Goal: Information Seeking & Learning: Learn about a topic

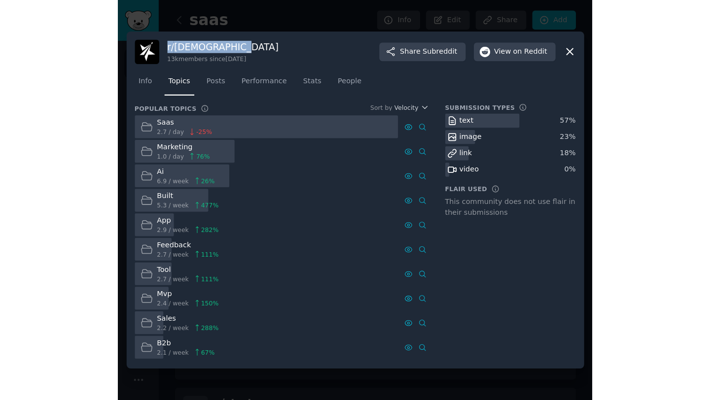
scroll to position [472, 0]
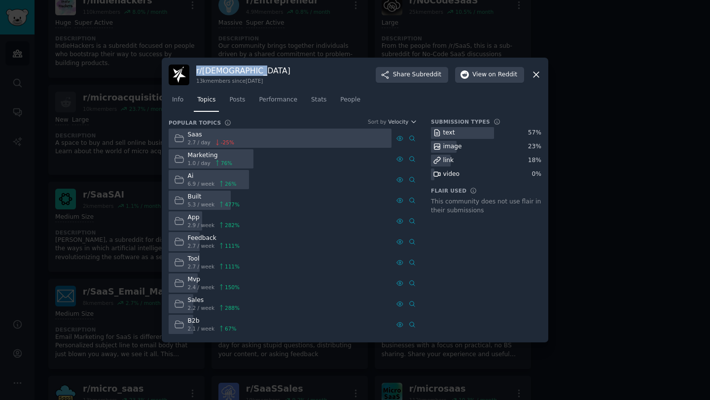
click at [400, 76] on icon at bounding box center [536, 74] width 10 height 10
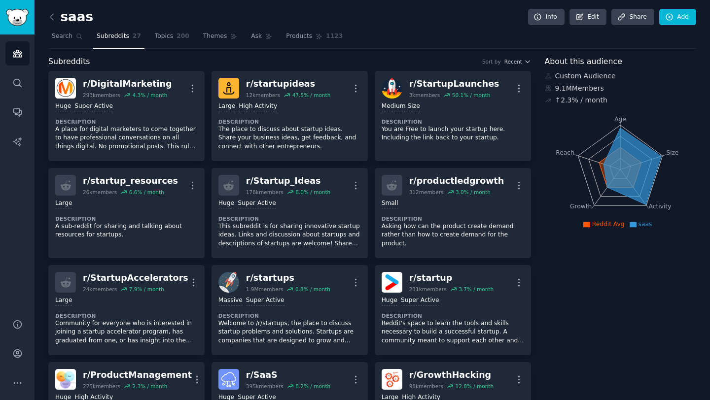
click at [119, 38] on span "Subreddits" at bounding box center [113, 36] width 33 height 9
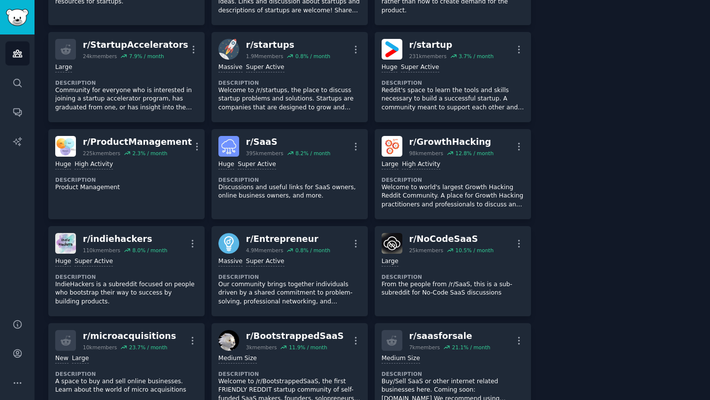
scroll to position [243, 0]
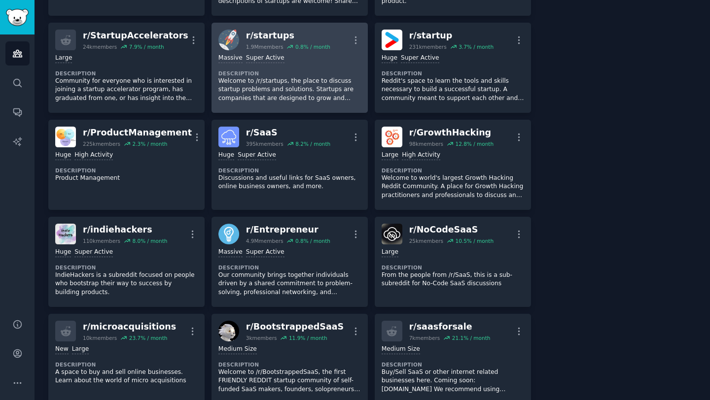
click at [303, 81] on p "Welcome to /r/startups, the place to discuss startup problems and solutions. St…" at bounding box center [289, 90] width 142 height 26
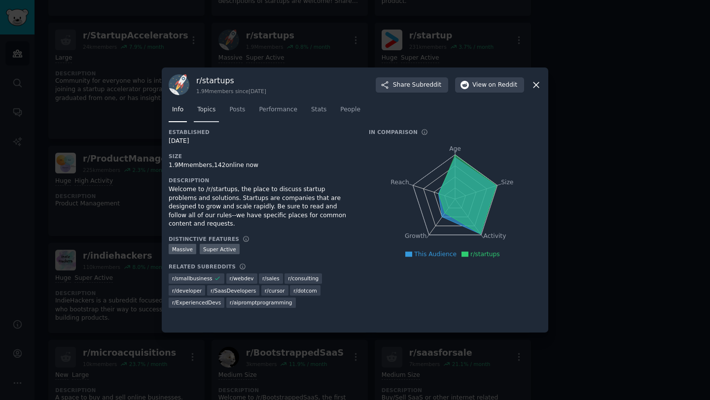
click at [208, 113] on span "Topics" at bounding box center [206, 109] width 18 height 9
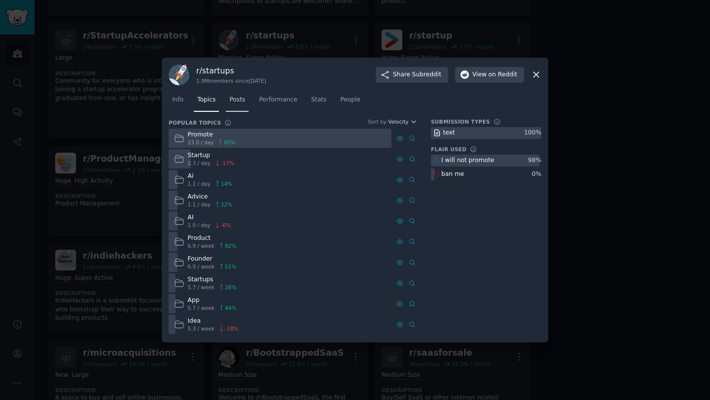
click at [236, 100] on span "Posts" at bounding box center [237, 100] width 16 height 9
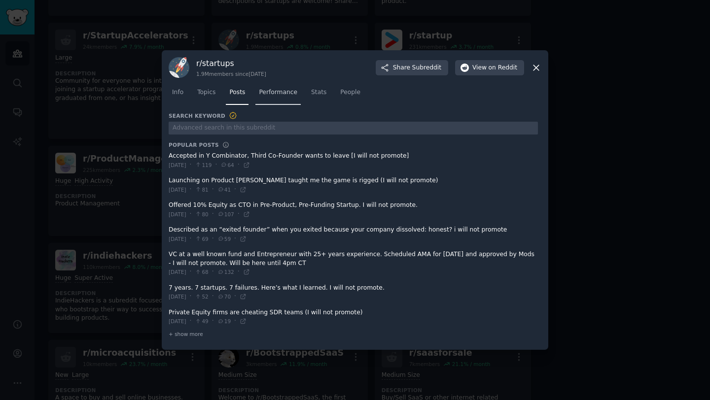
click at [273, 90] on span "Performance" at bounding box center [278, 92] width 38 height 9
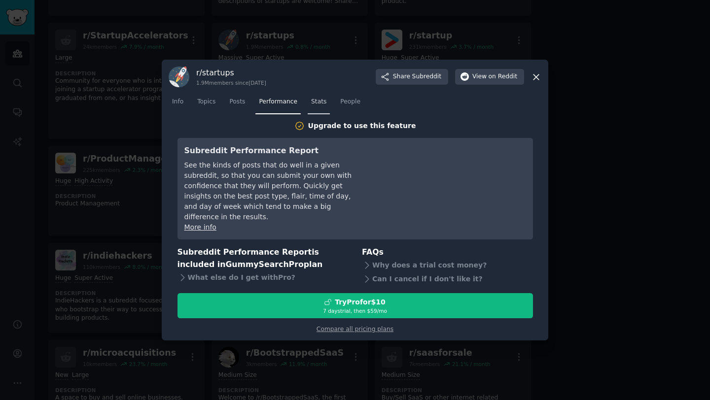
click at [324, 114] on link "Stats" at bounding box center [319, 104] width 22 height 20
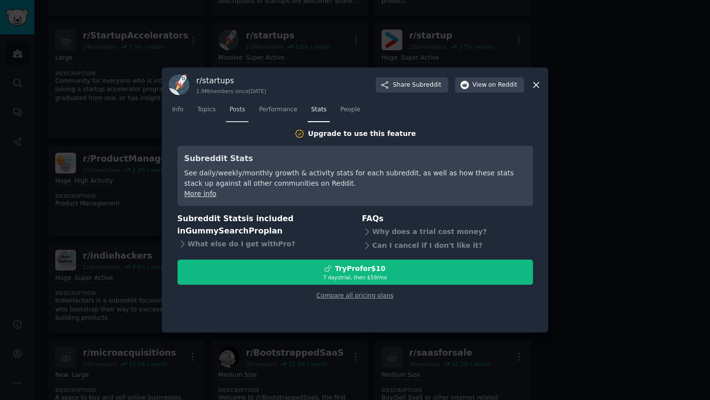
click at [232, 112] on span "Posts" at bounding box center [237, 109] width 16 height 9
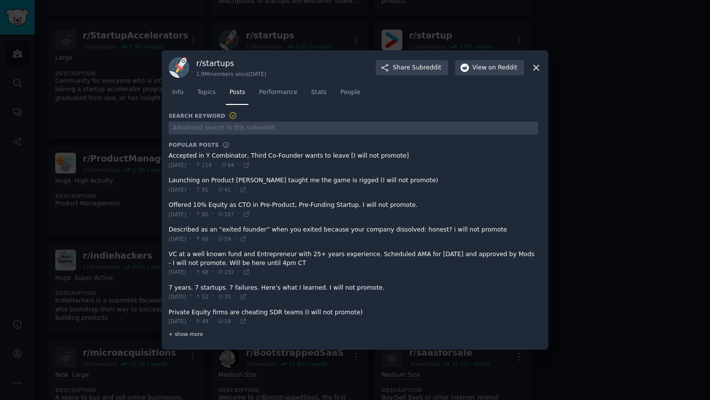
click at [182, 335] on span "+ show more" at bounding box center [186, 334] width 35 height 7
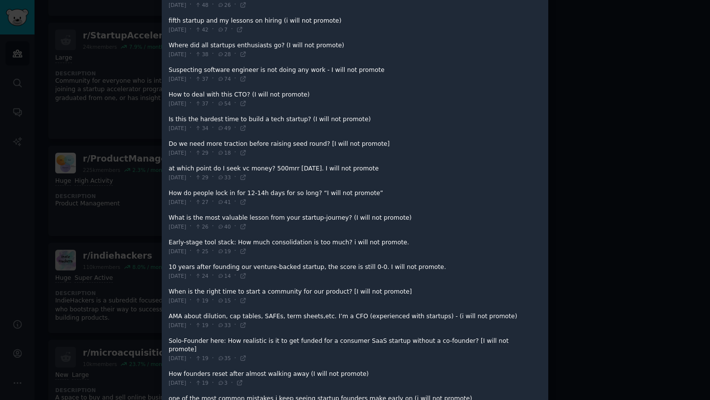
scroll to position [301, 0]
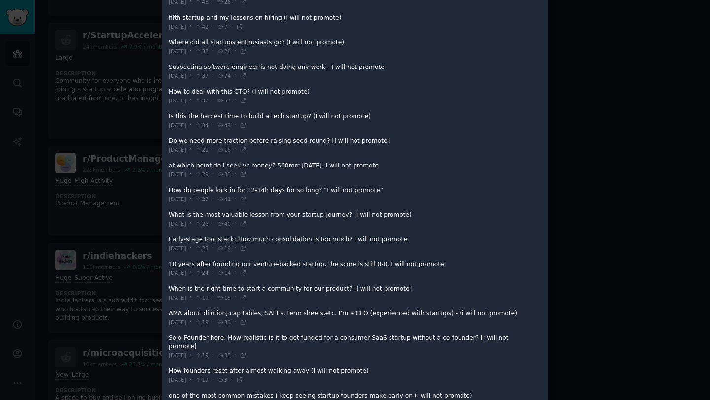
click at [201, 43] on span at bounding box center [353, 47] width 369 height 24
click at [222, 45] on span at bounding box center [353, 47] width 369 height 24
click at [304, 42] on span at bounding box center [353, 47] width 369 height 24
click at [184, 50] on span "[DATE]" at bounding box center [178, 51] width 18 height 7
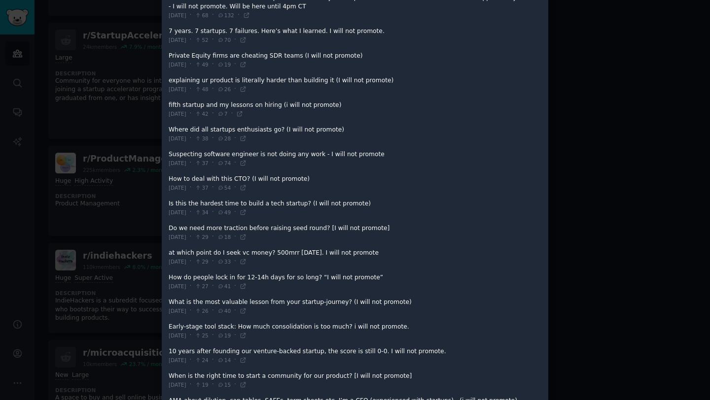
scroll to position [243, 0]
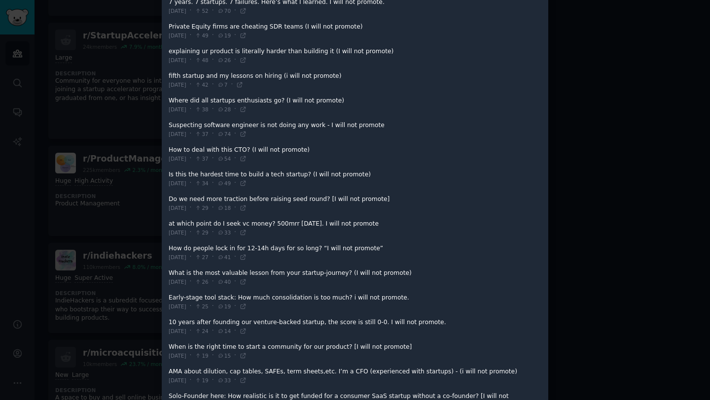
click at [290, 78] on span at bounding box center [353, 81] width 369 height 24
click at [290, 76] on span at bounding box center [353, 81] width 369 height 24
click at [282, 146] on span at bounding box center [353, 154] width 369 height 24
click at [282, 155] on span at bounding box center [353, 154] width 369 height 24
click at [289, 177] on span at bounding box center [353, 179] width 369 height 24
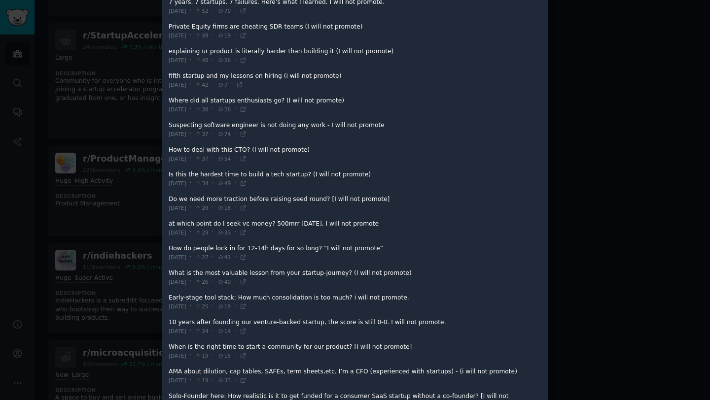
click at [291, 198] on span at bounding box center [353, 204] width 369 height 24
click at [296, 226] on span at bounding box center [353, 228] width 369 height 24
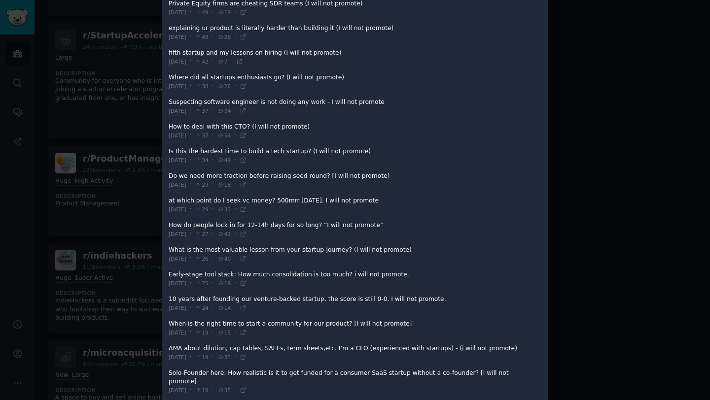
scroll to position [265, 0]
click at [245, 86] on icon at bounding box center [243, 86] width 4 height 4
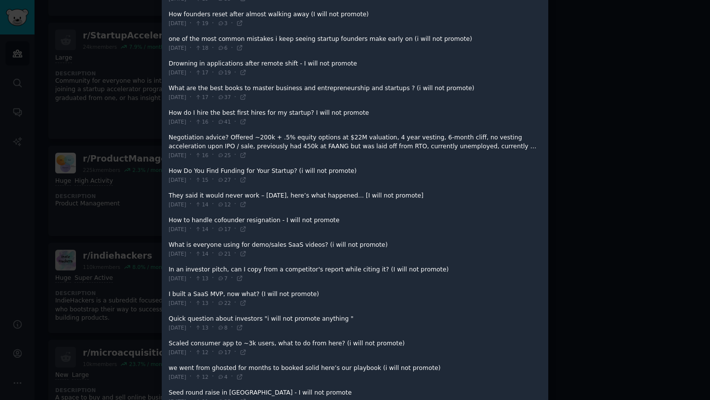
scroll to position [659, 0]
click at [243, 43] on icon at bounding box center [239, 46] width 7 height 7
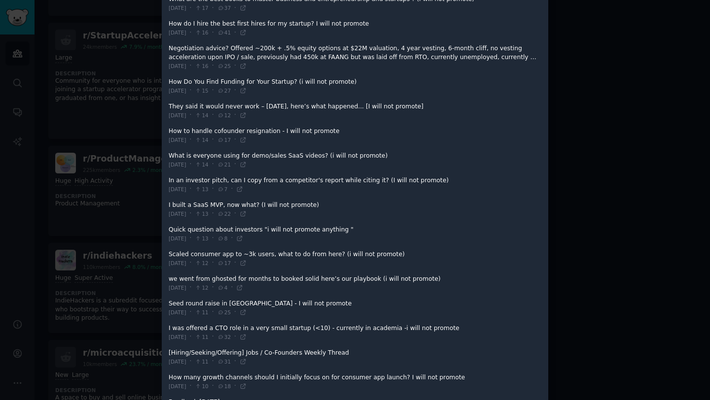
scroll to position [747, 0]
click at [245, 30] on icon at bounding box center [243, 32] width 4 height 4
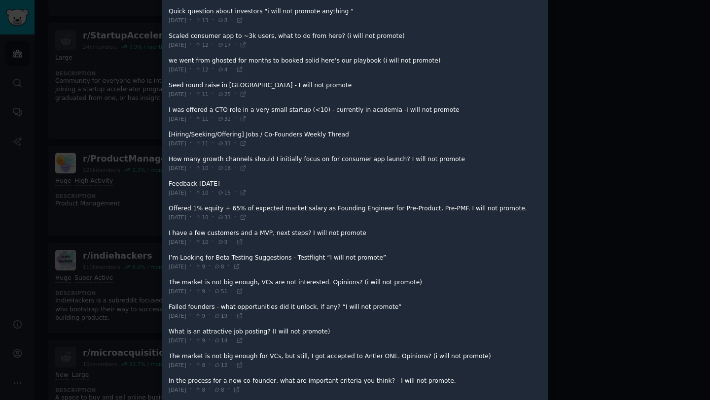
scroll to position [968, 0]
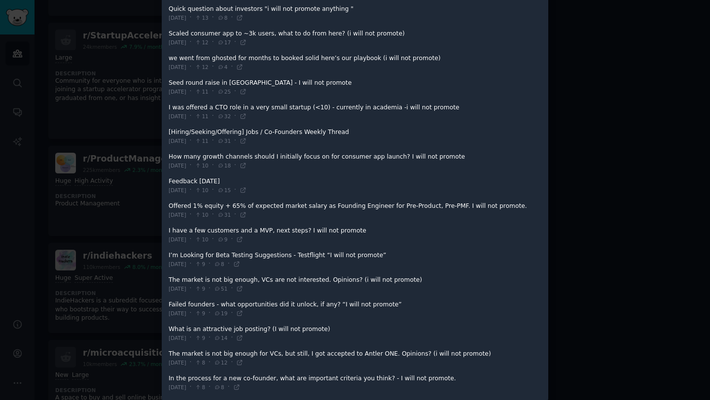
click at [400, 213] on div at bounding box center [355, 200] width 710 height 400
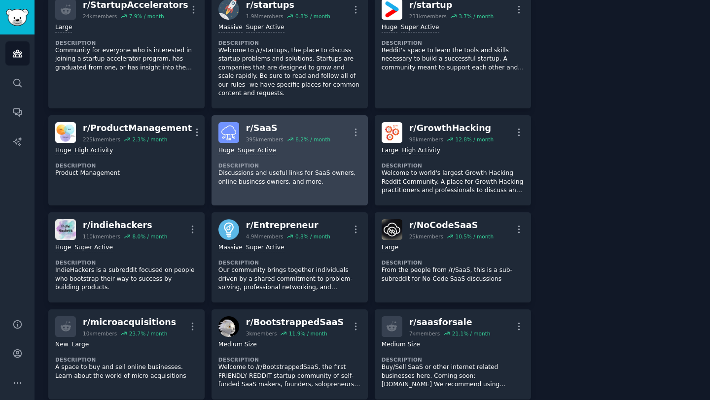
scroll to position [278, 0]
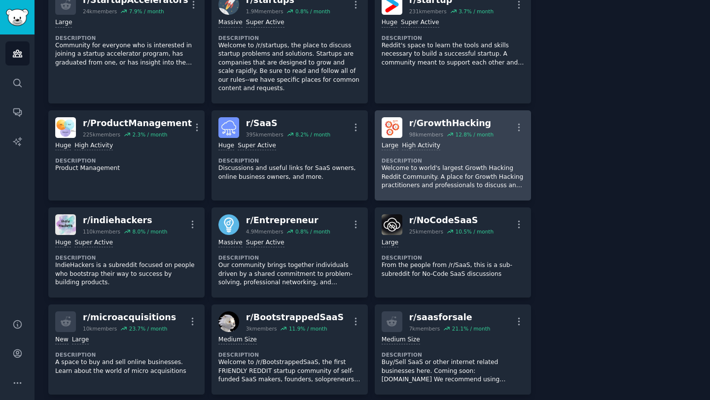
click at [400, 176] on p "Welcome to world's largest Growth Hacking Reddit Community. A place for Growth …" at bounding box center [453, 177] width 142 height 26
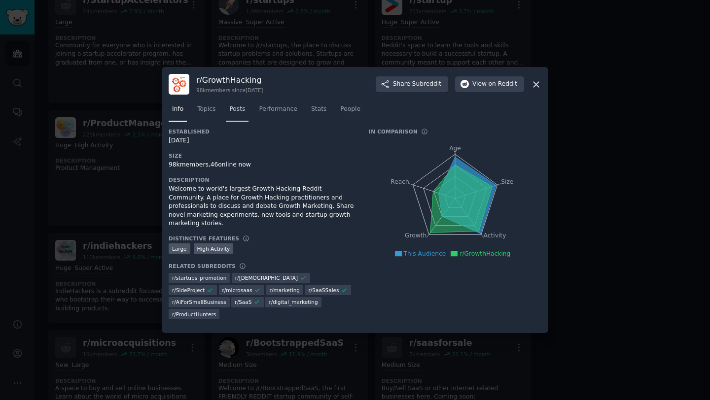
click at [245, 113] on link "Posts" at bounding box center [237, 112] width 23 height 20
